Goal: Communication & Community: Answer question/provide support

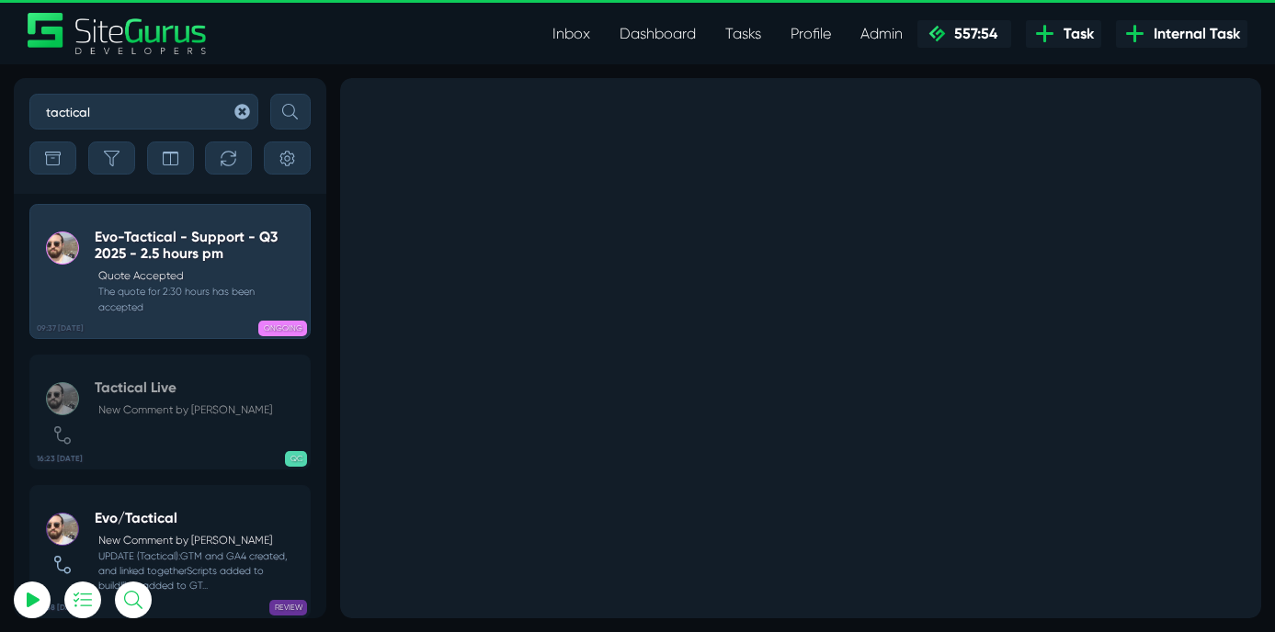
select select "0"
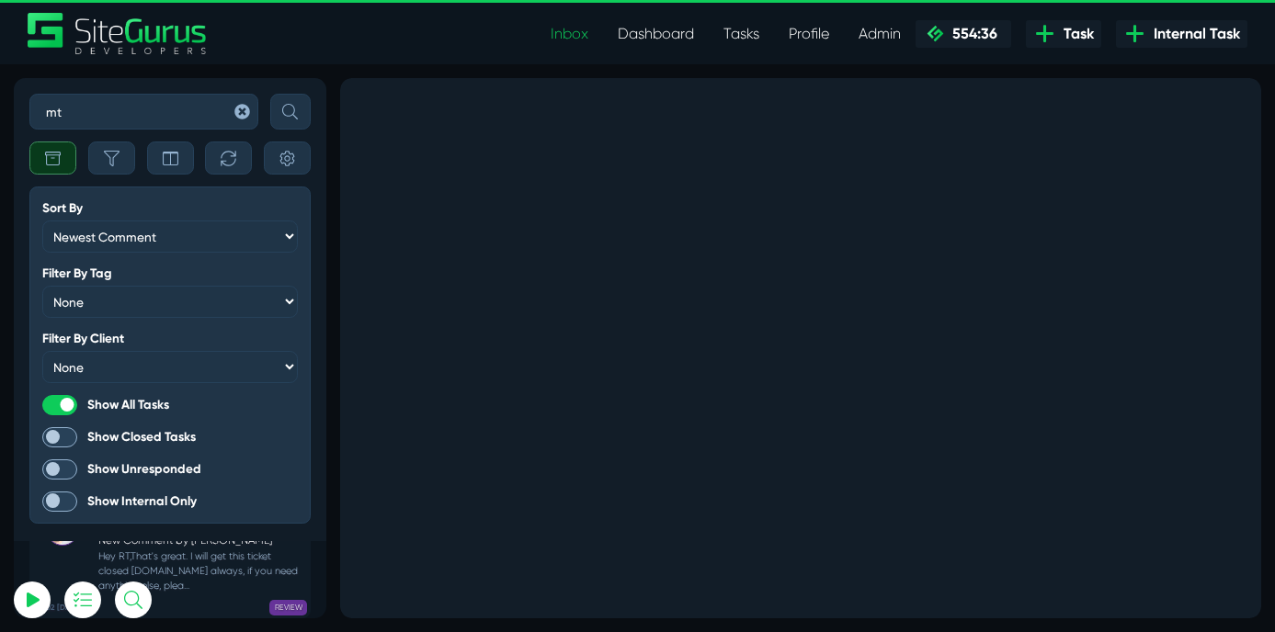
select select "0"
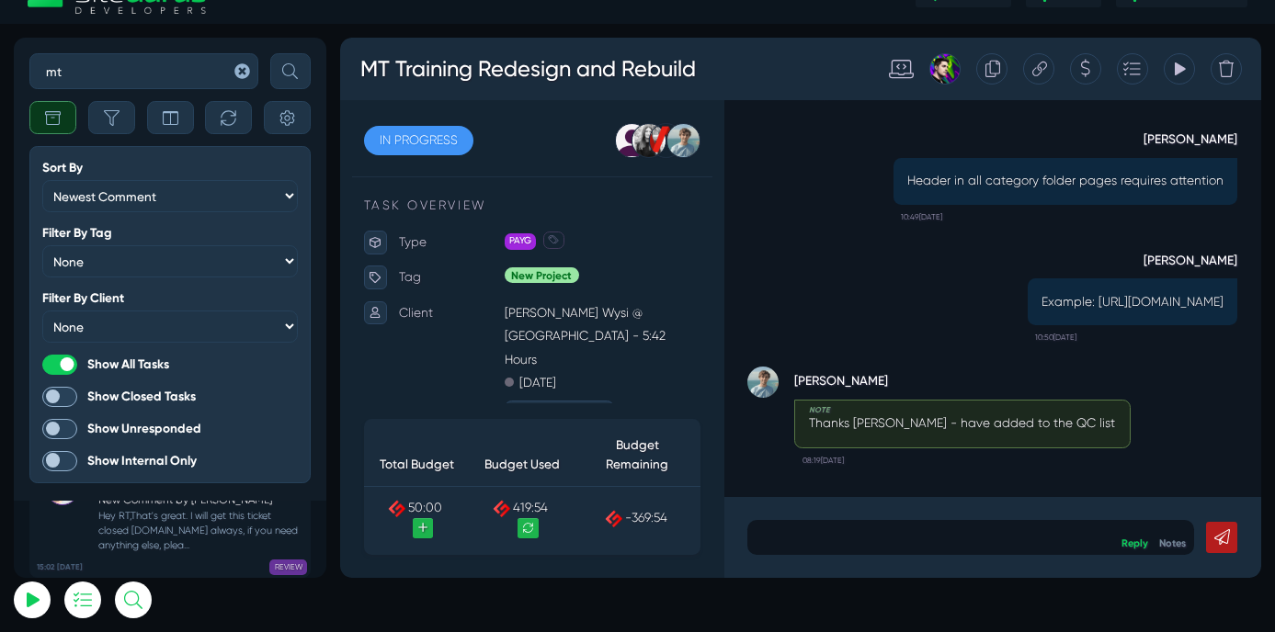
click at [996, 631] on p at bounding box center [1082, 626] width 498 height 22
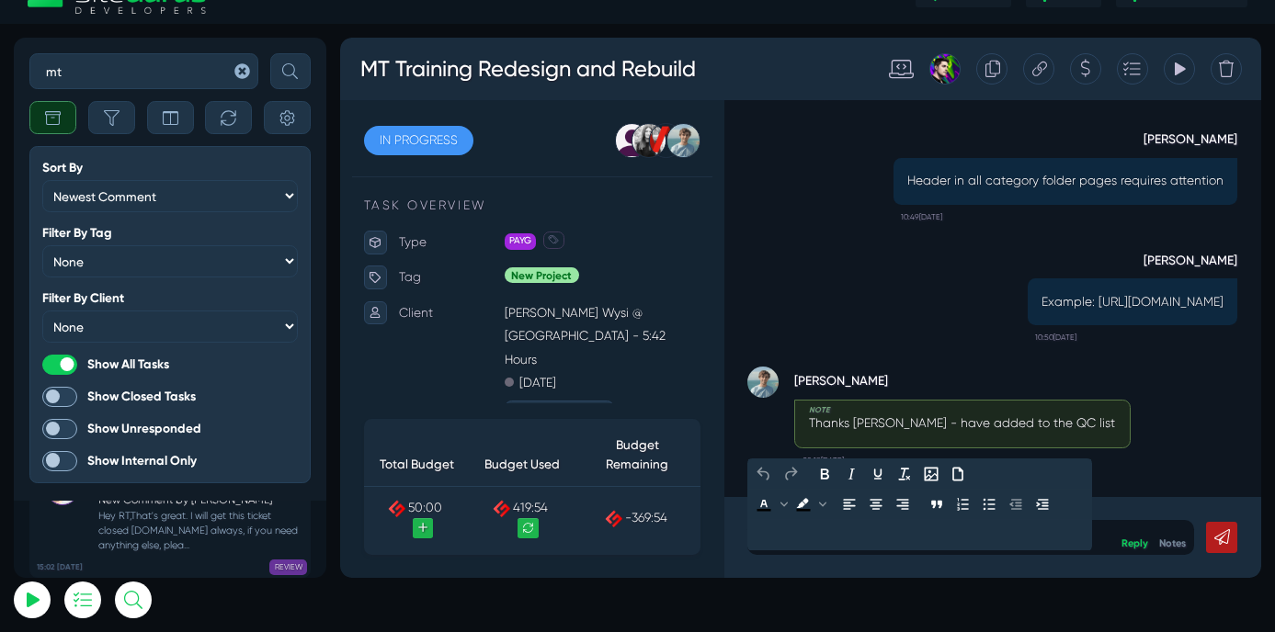
paste div
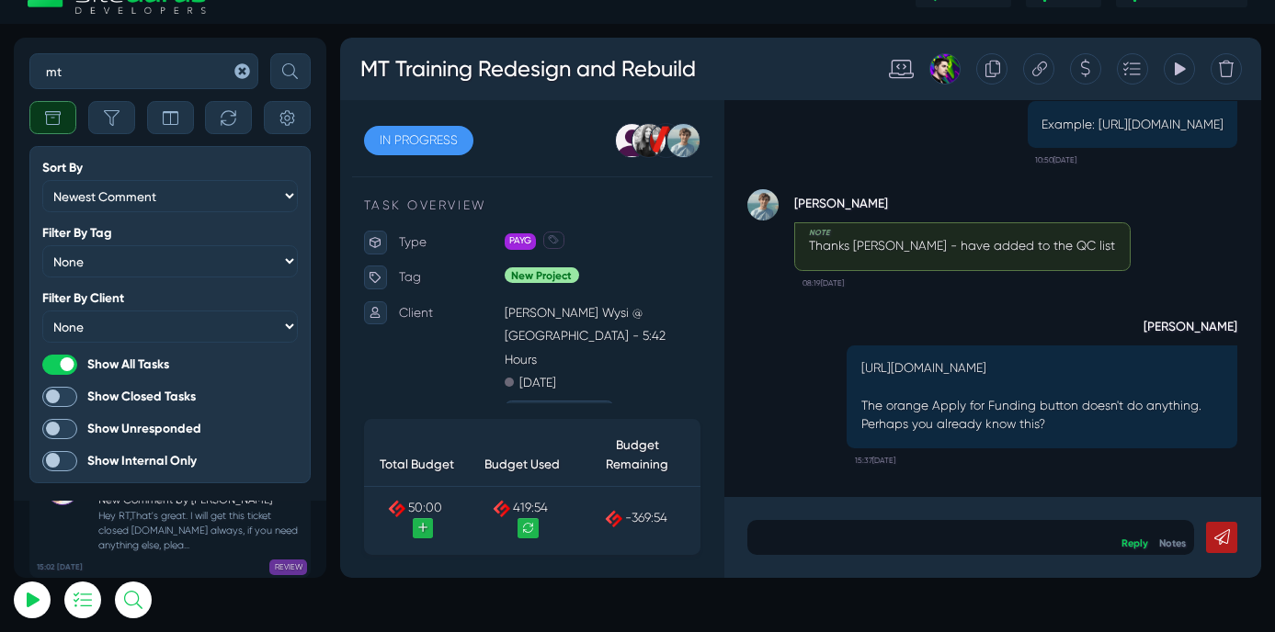
click at [1041, 295] on div "Thanks [PERSON_NAME] - have added to the QC list" at bounding box center [1071, 284] width 395 height 57
click at [961, 631] on div at bounding box center [1082, 626] width 526 height 40
